Goal: Submit feedback/report problem: Submit feedback/report problem

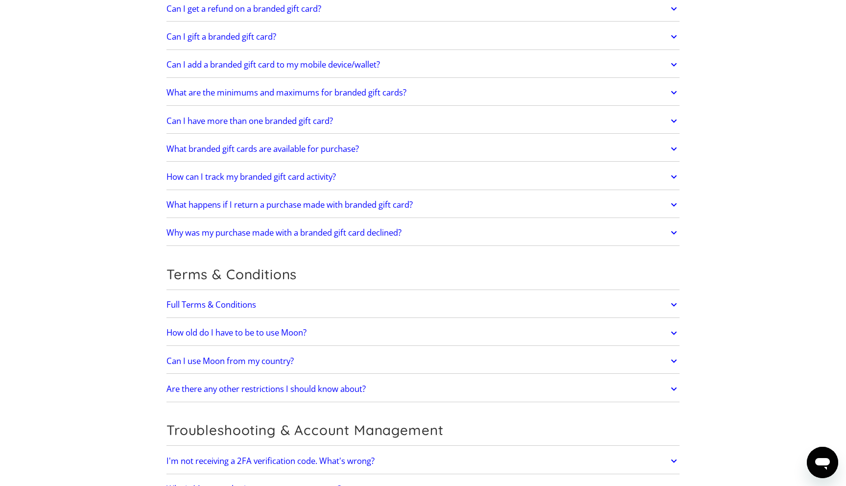
scroll to position [596, 0]
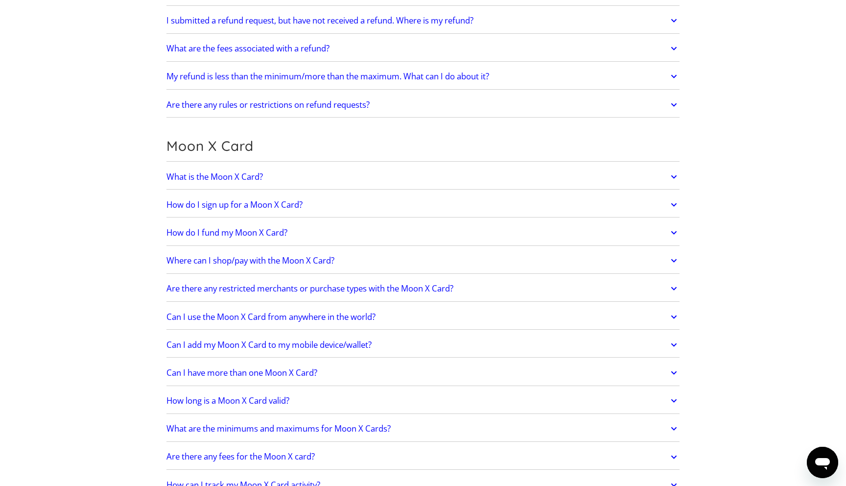
click at [671, 232] on icon at bounding box center [673, 233] width 11 height 18
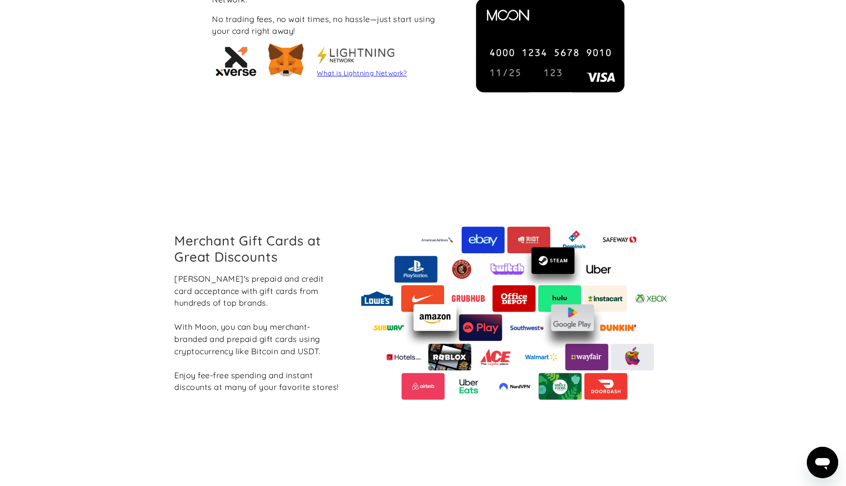
scroll to position [1431, 0]
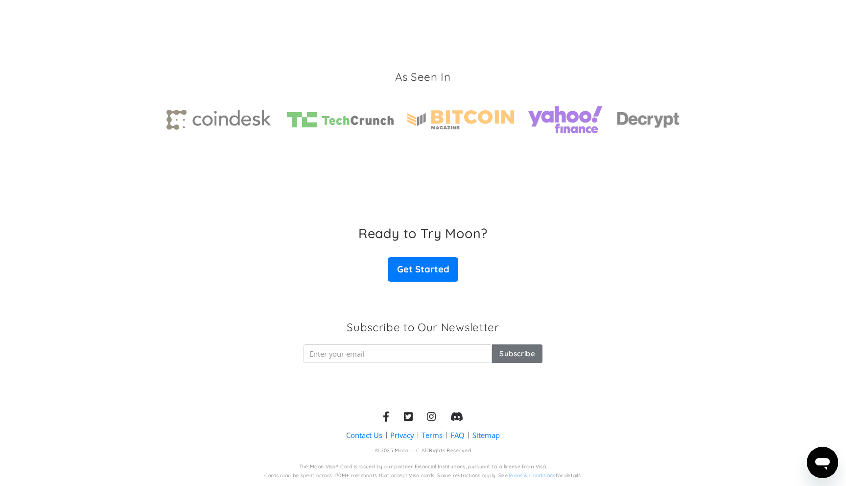
click at [355, 433] on link "Contact Us" at bounding box center [364, 435] width 36 height 10
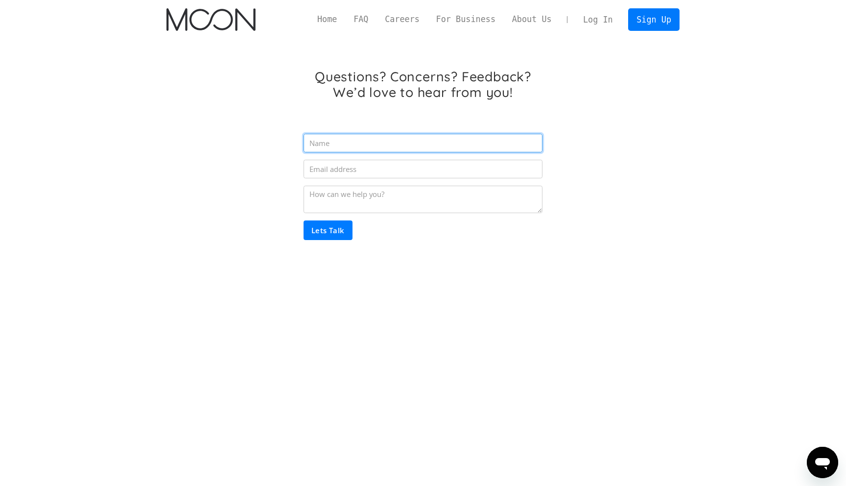
click at [360, 143] on input "Email Form" at bounding box center [423, 143] width 239 height 19
click at [365, 114] on div "Questions? Concerns? Feedback? We’d love to hear from you! Lets Talk Thank you!…" at bounding box center [423, 158] width 253 height 179
click at [335, 142] on input "Email Form" at bounding box center [423, 143] width 239 height 19
type input "[PERSON_NAME]"
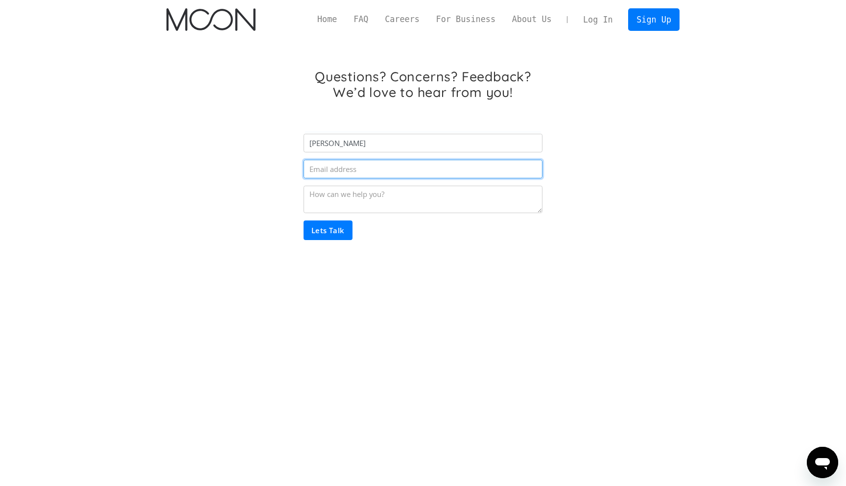
click at [349, 170] on input "Email Form" at bounding box center [423, 169] width 239 height 19
type input "[PERSON_NAME][EMAIL_ADDRESS][DOMAIN_NAME]"
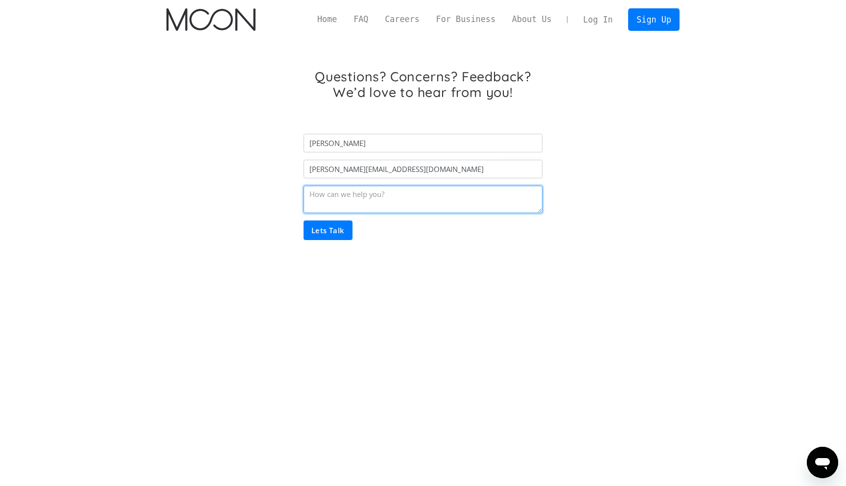
click at [333, 194] on textarea "Email Form" at bounding box center [423, 199] width 239 height 27
click at [479, 205] on textarea "Hello! I'm trying to top up card balance and got 500 error. Params (card_id, am…" at bounding box center [423, 199] width 239 height 27
type textarea "Hello! I'm trying to top up card balance and got 500 error. Params (card_id, am…"
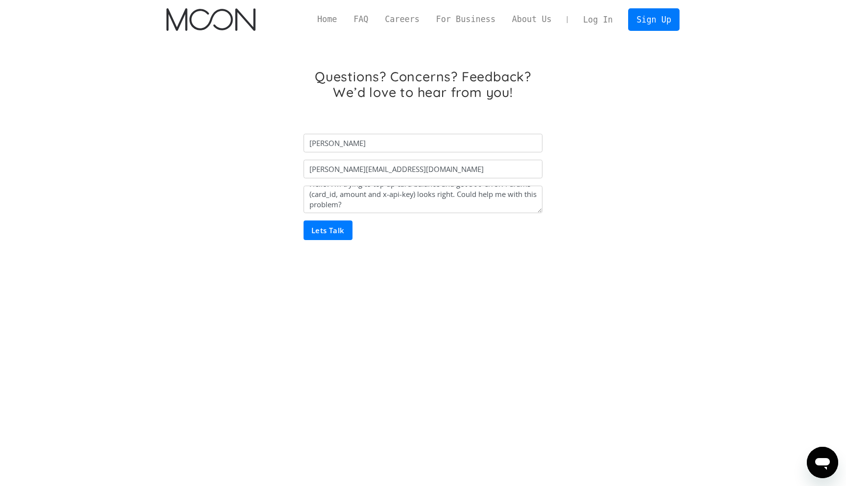
click at [340, 232] on input "Lets Talk" at bounding box center [328, 230] width 49 height 20
type input "Please wait..."
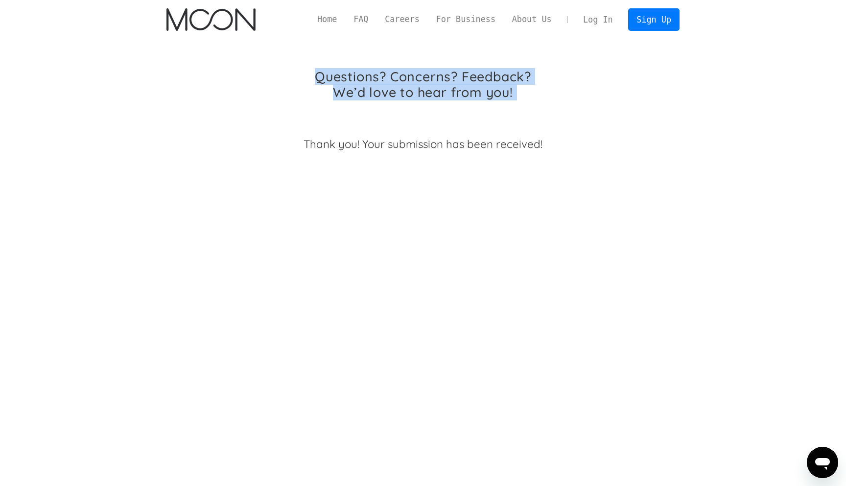
drag, startPoint x: 318, startPoint y: 73, endPoint x: 678, endPoint y: 126, distance: 363.7
click at [678, 126] on div "Questions? Concerns? Feedback? We’d love to hear from you! Alex [PERSON_NAME][E…" at bounding box center [422, 133] width 513 height 189
